Goal: Information Seeking & Learning: Learn about a topic

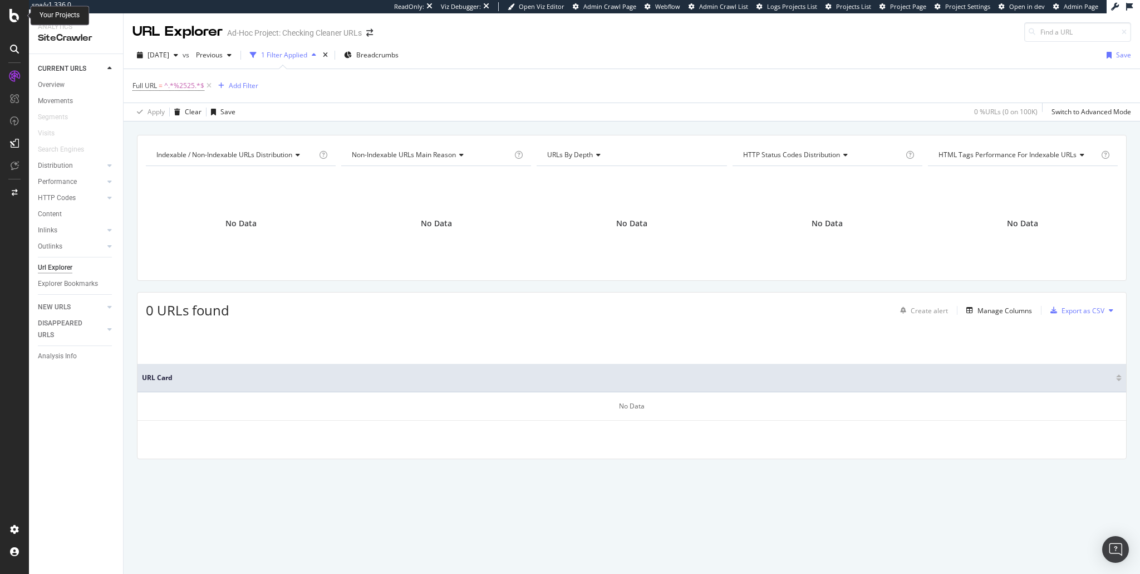
click at [6, 11] on div at bounding box center [14, 15] width 27 height 13
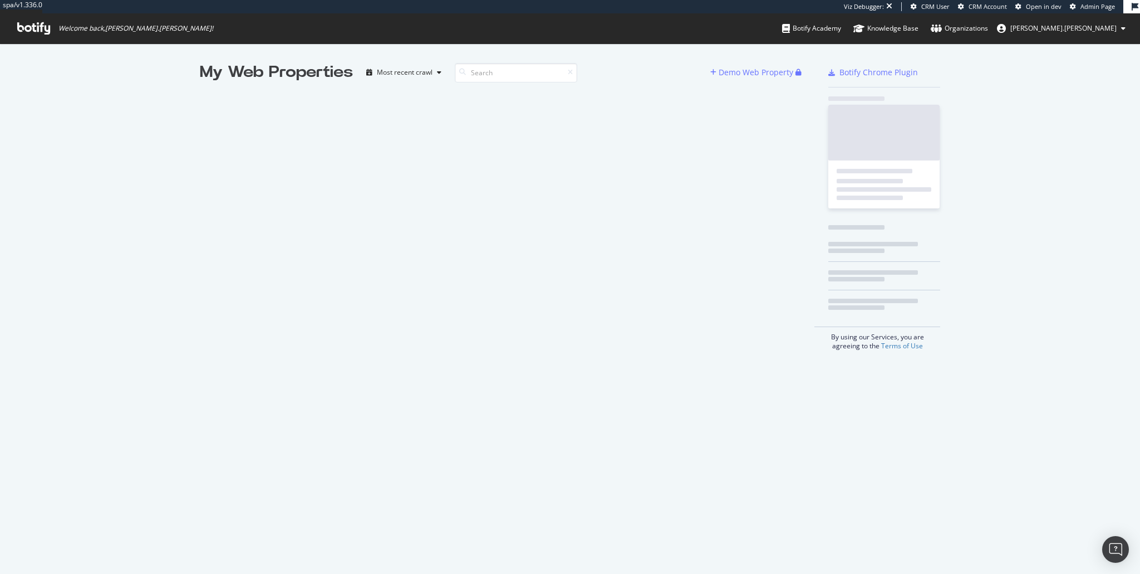
scroll to position [566, 1127]
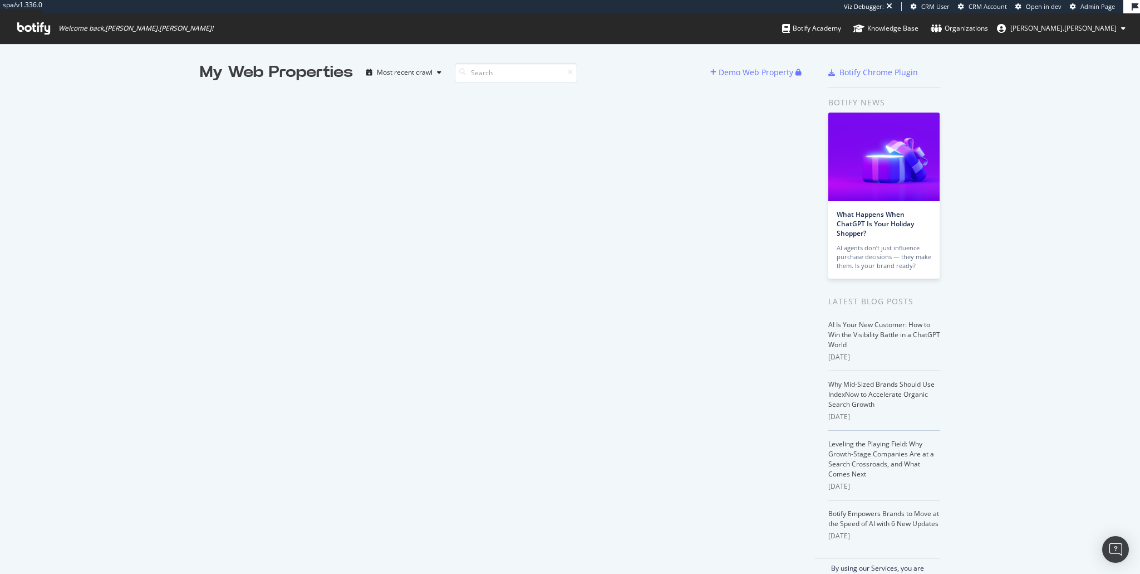
click at [292, 257] on div "My Web Properties Most recent crawl Demo Web Property" at bounding box center [507, 321] width 615 height 520
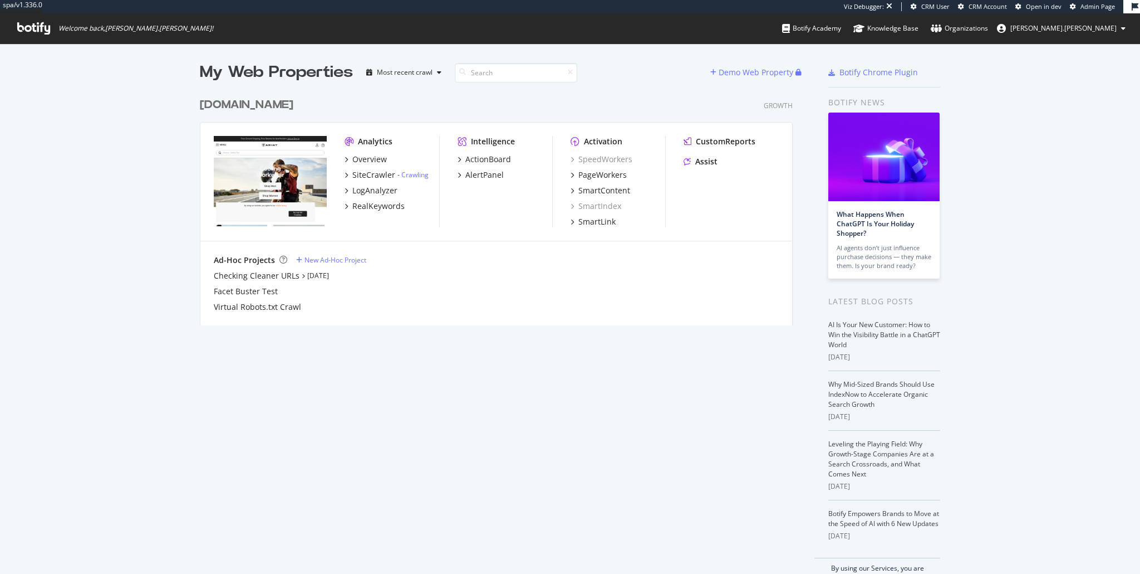
scroll to position [234, 595]
click at [362, 160] on div "Overview" at bounding box center [369, 159] width 35 height 11
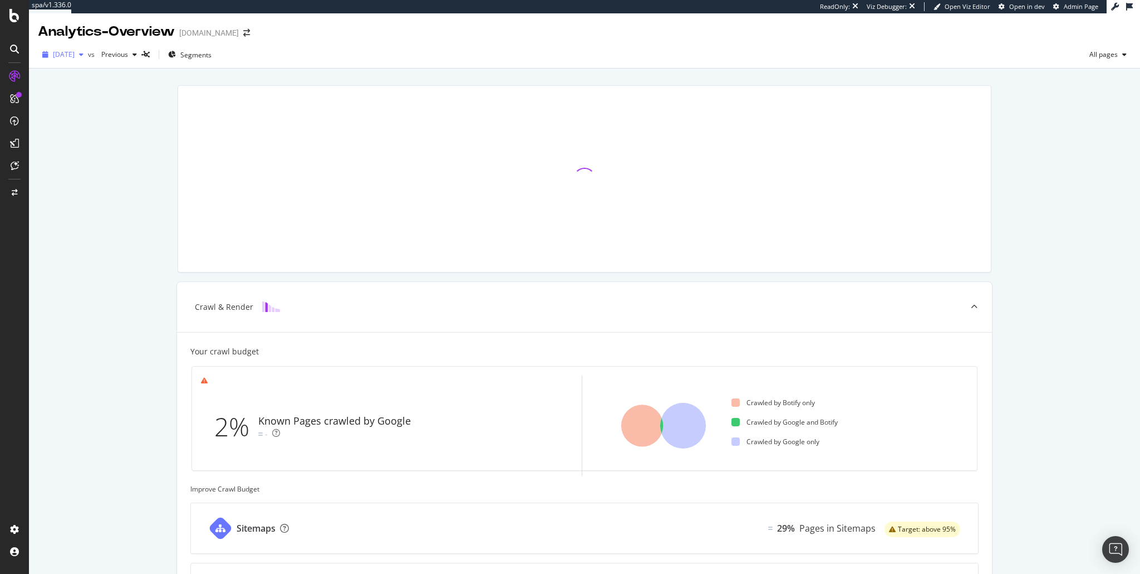
click at [72, 57] on span "[DATE]" at bounding box center [64, 54] width 22 height 9
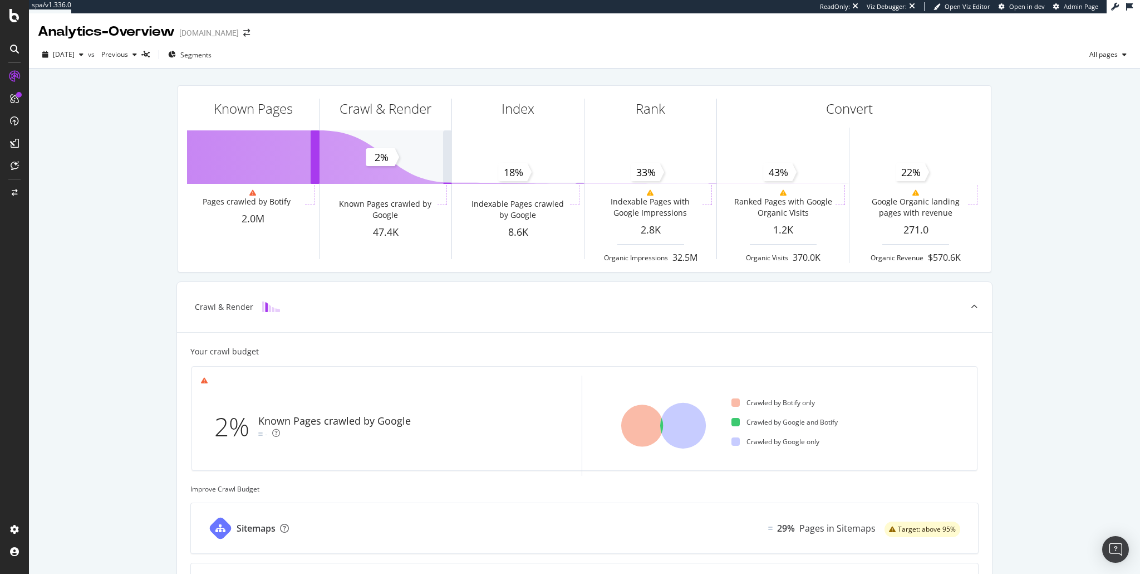
click at [319, 50] on div "2025 Jul. 30th vs Previous Segments All pages" at bounding box center [584, 57] width 1111 height 22
click at [1013, 282] on div "Known Pages Pages crawled by Botify 2.0M Crawl & Render Known Pages crawled by …" at bounding box center [584, 473] width 1111 height 810
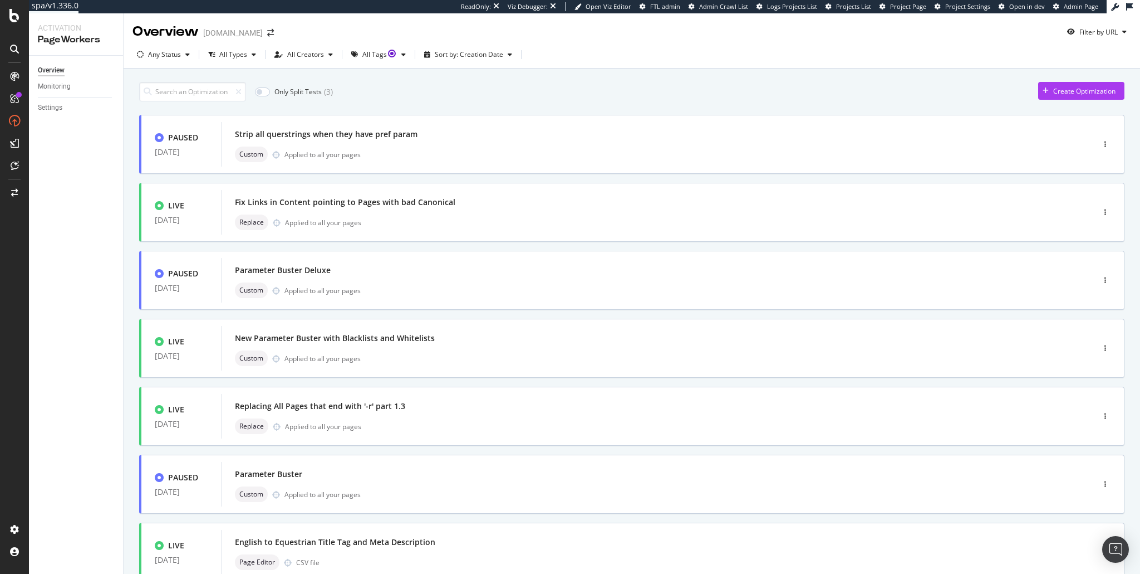
click at [868, 89] on div "Only Split Tests ( 3 ) Create Optimization" at bounding box center [632, 91] width 986 height 19
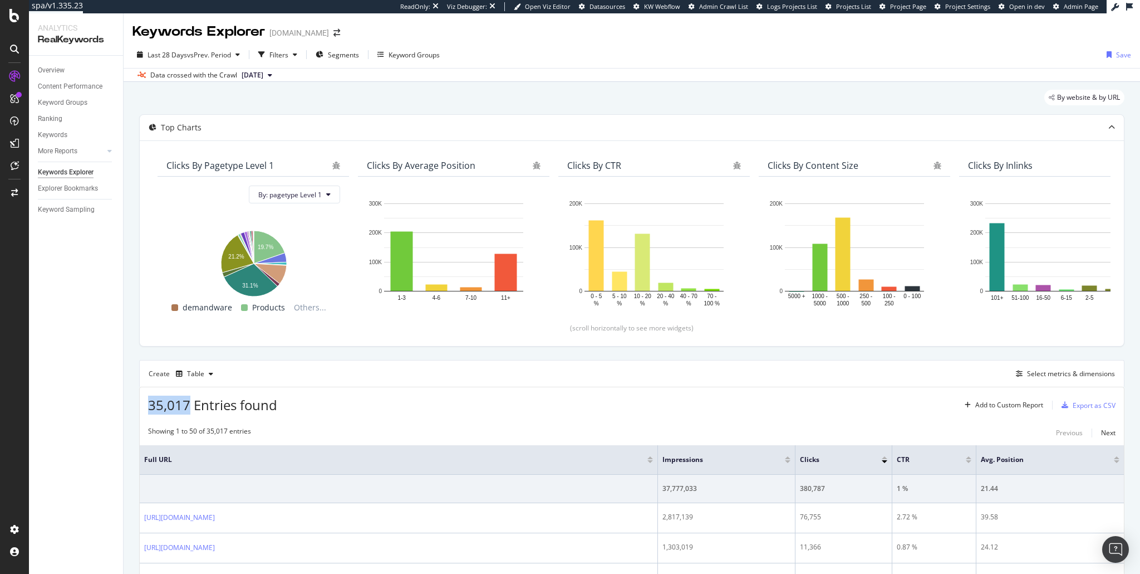
scroll to position [140, 0]
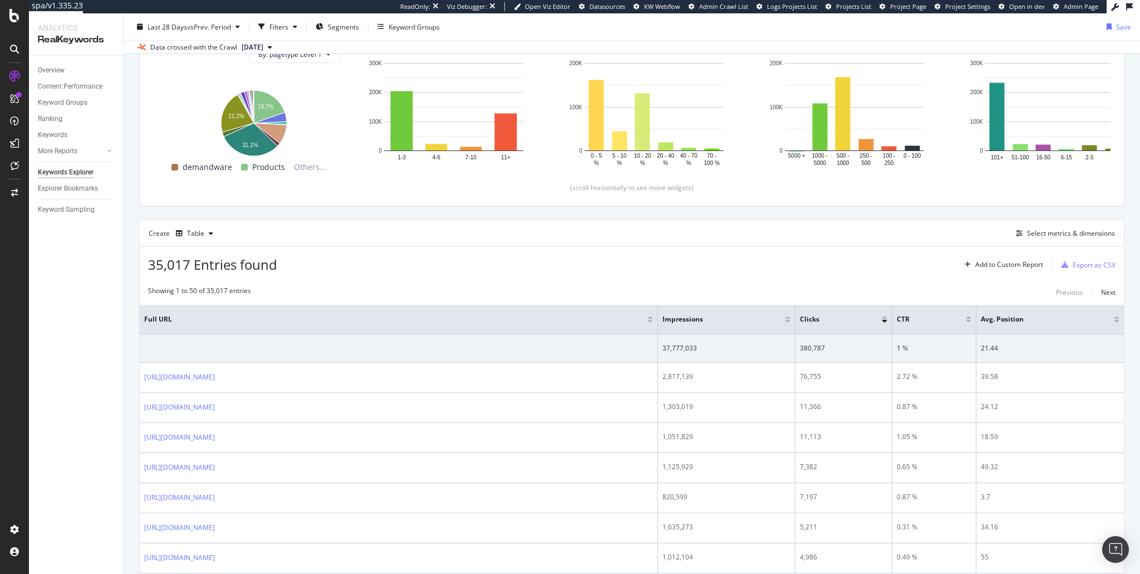
click at [898, 45] on div "Data crossed with the Crawl 2025 Jul. 30th" at bounding box center [632, 46] width 1017 height 13
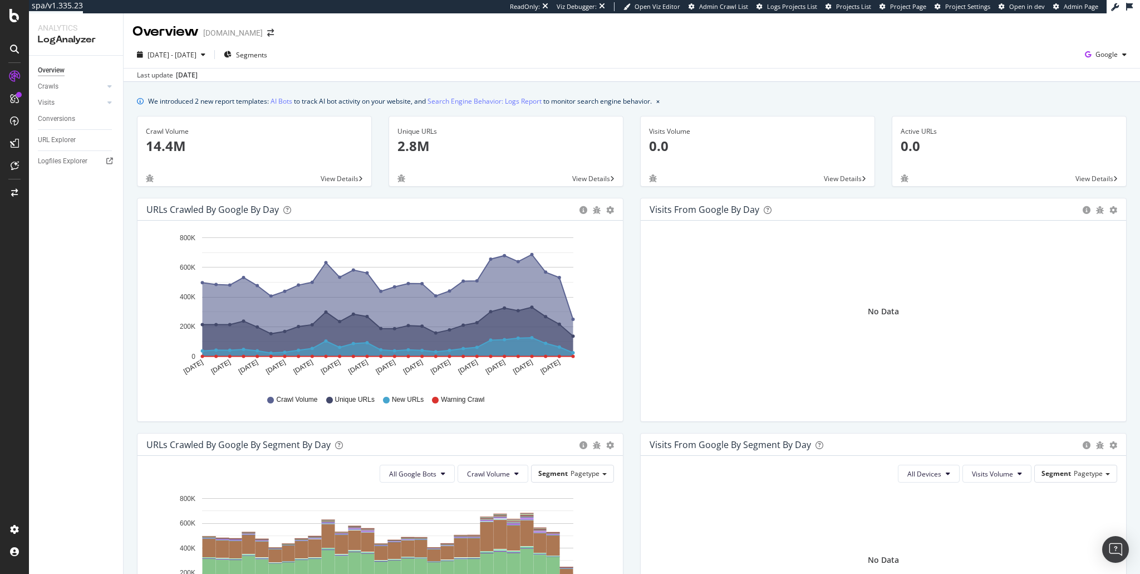
click at [660, 351] on div "No Data" at bounding box center [884, 311] width 468 height 164
